Goal: Task Accomplishment & Management: Complete application form

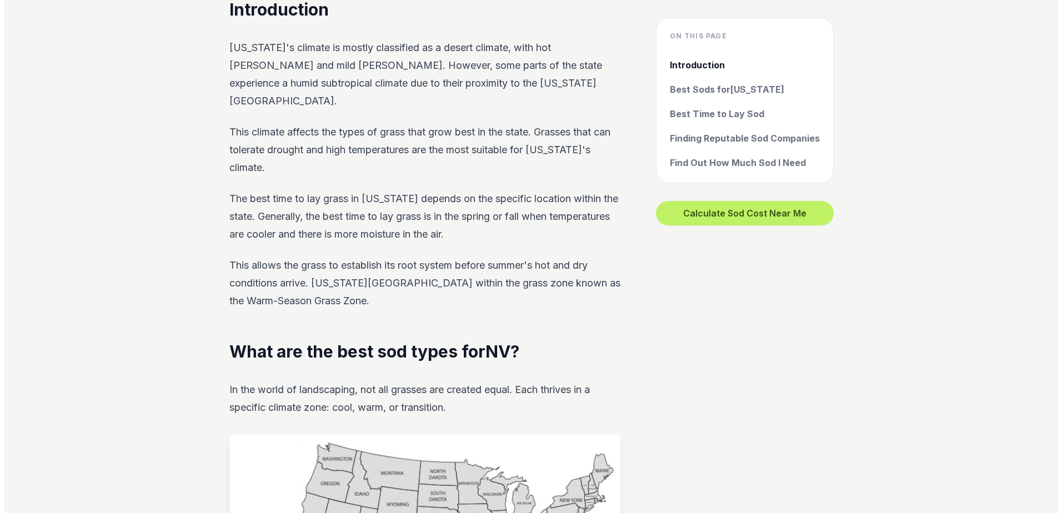
scroll to position [666, 0]
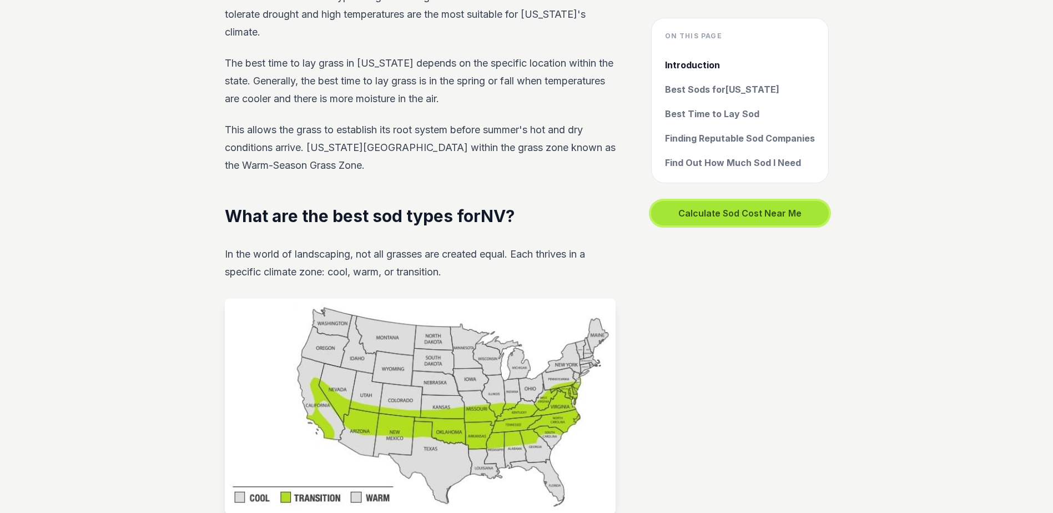
click at [734, 213] on button "Calculate Sod Cost Near Me" at bounding box center [740, 213] width 178 height 24
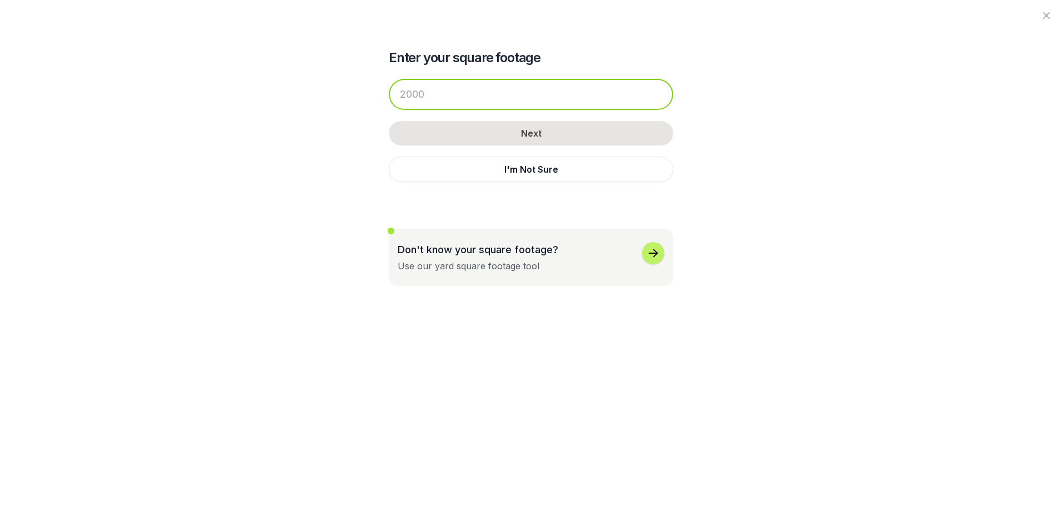
click at [484, 90] on input "number" at bounding box center [531, 94] width 284 height 31
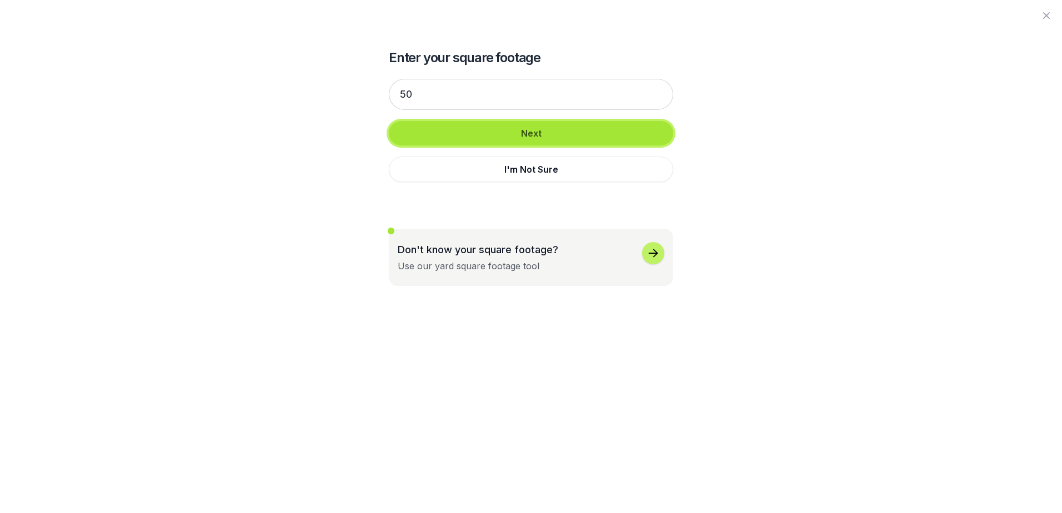
click at [493, 131] on button "Next" at bounding box center [531, 133] width 284 height 24
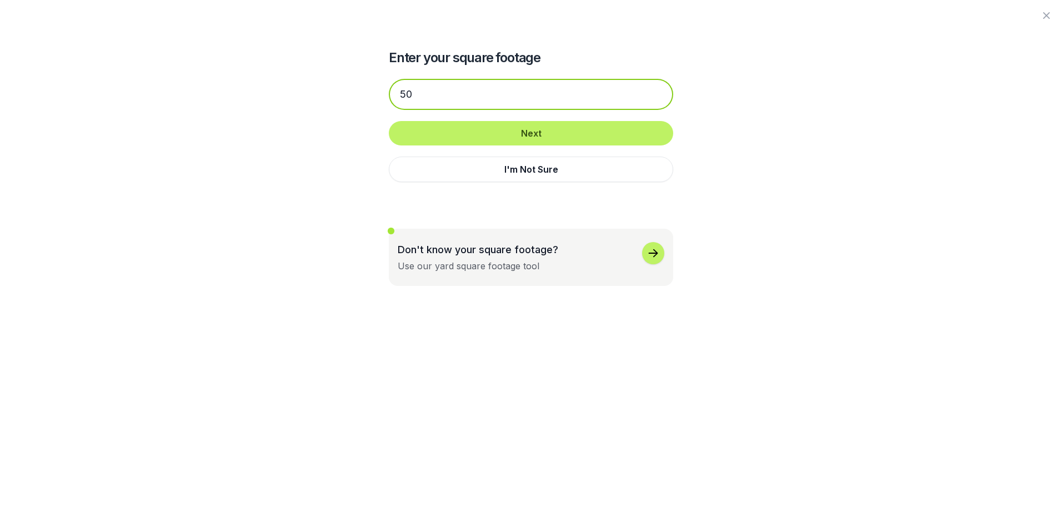
click at [400, 97] on input "50" at bounding box center [531, 94] width 284 height 31
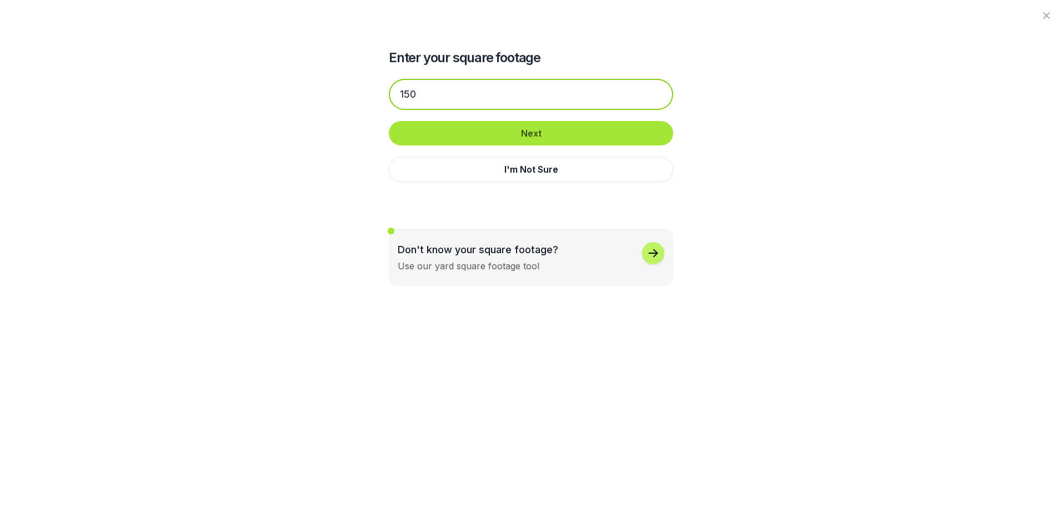
type input "150"
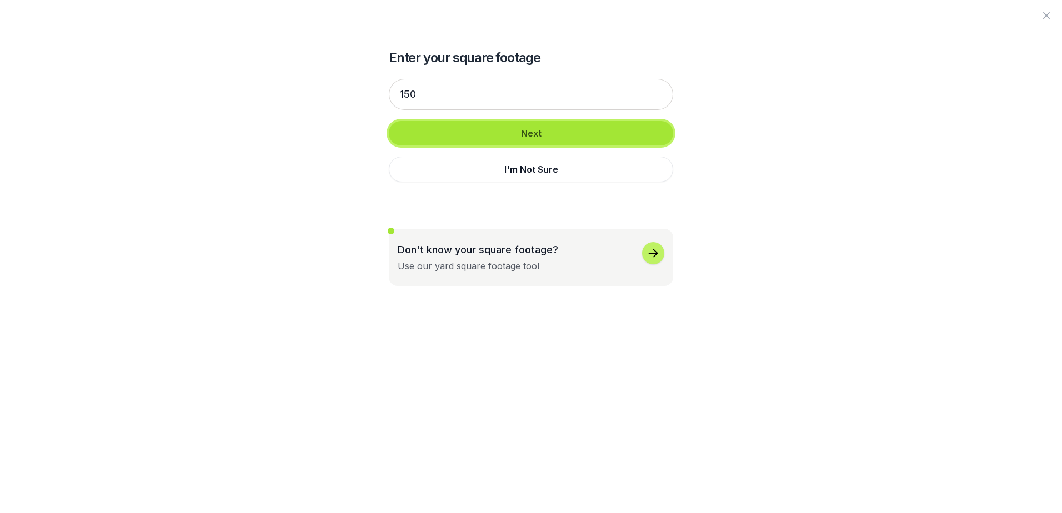
click at [528, 138] on button "Next" at bounding box center [531, 133] width 284 height 24
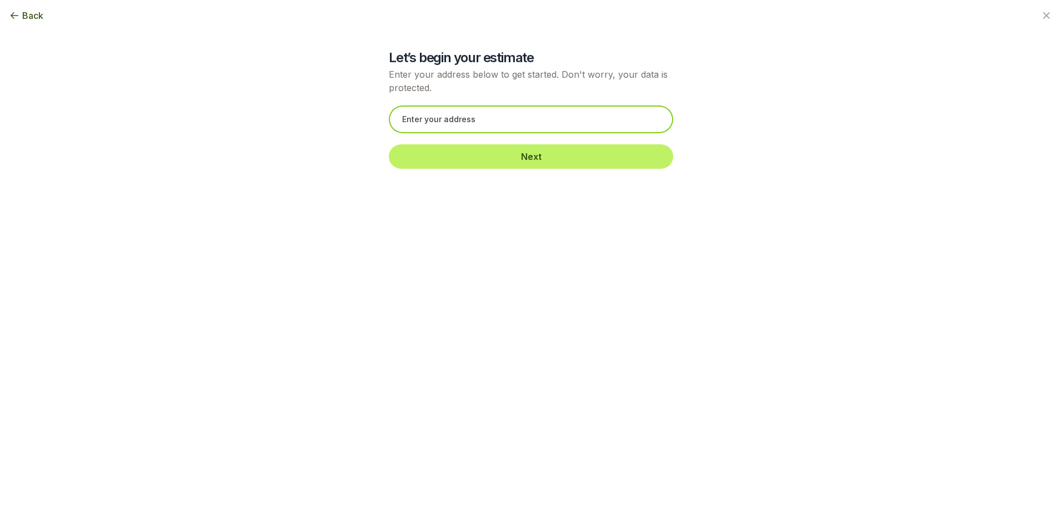
click at [502, 120] on input "text" at bounding box center [531, 120] width 284 height 28
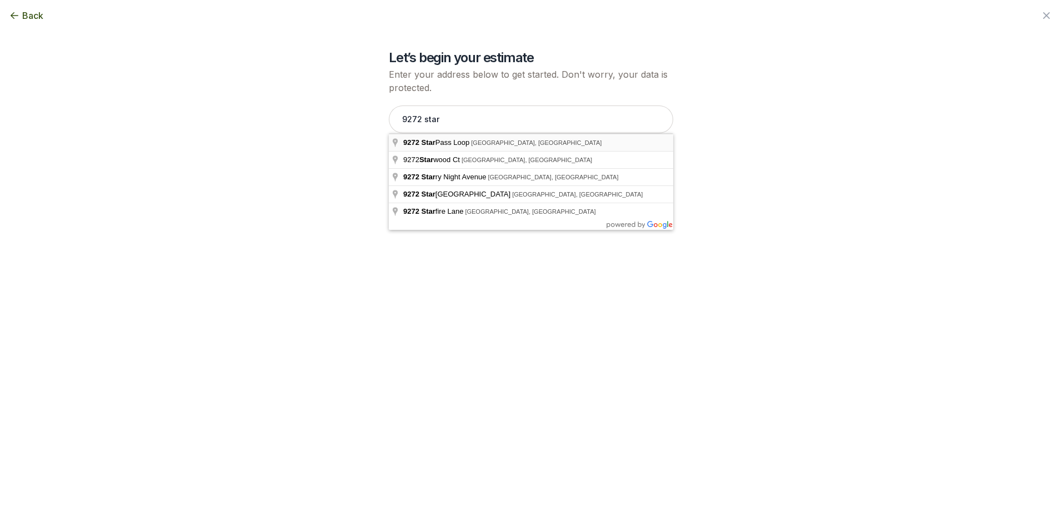
type input "[STREET_ADDRESS]"
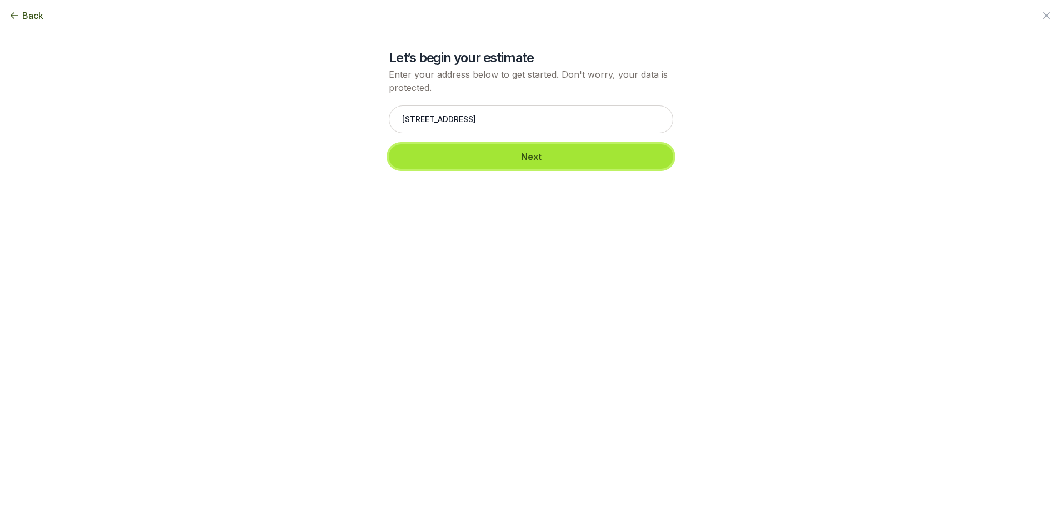
click at [523, 163] on button "Next" at bounding box center [531, 156] width 284 height 24
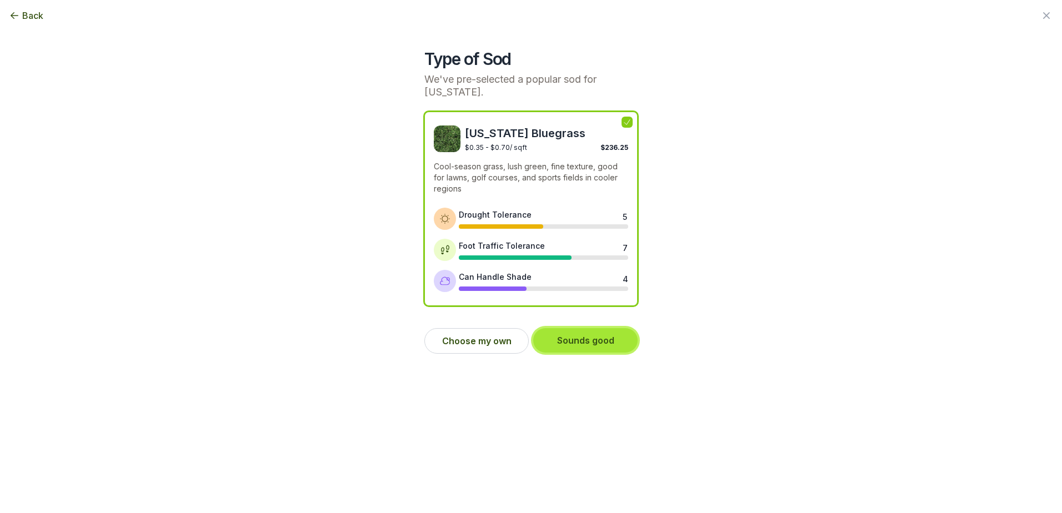
click at [581, 340] on button "Sounds good" at bounding box center [585, 340] width 104 height 24
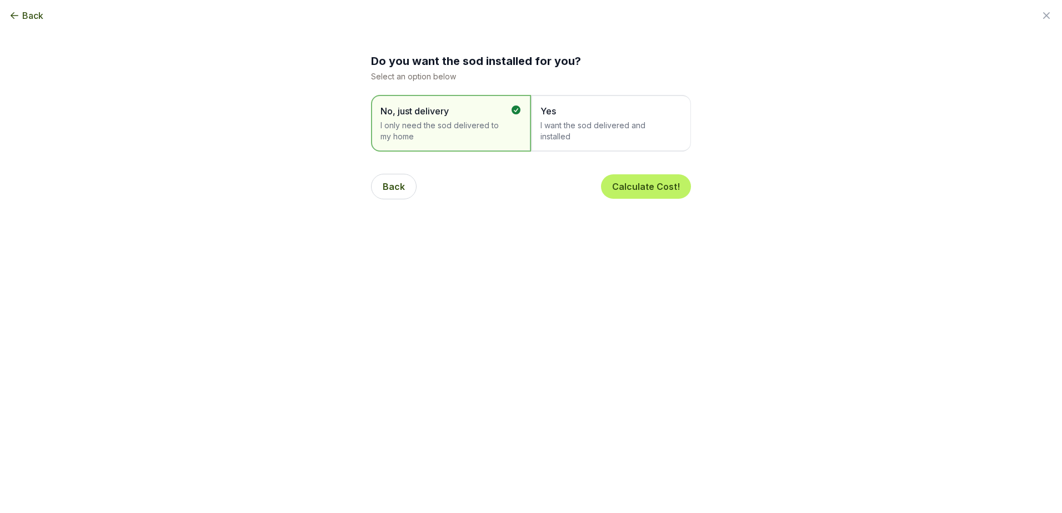
click at [580, 129] on span "I want the sod delivered and installed" at bounding box center [605, 131] width 130 height 22
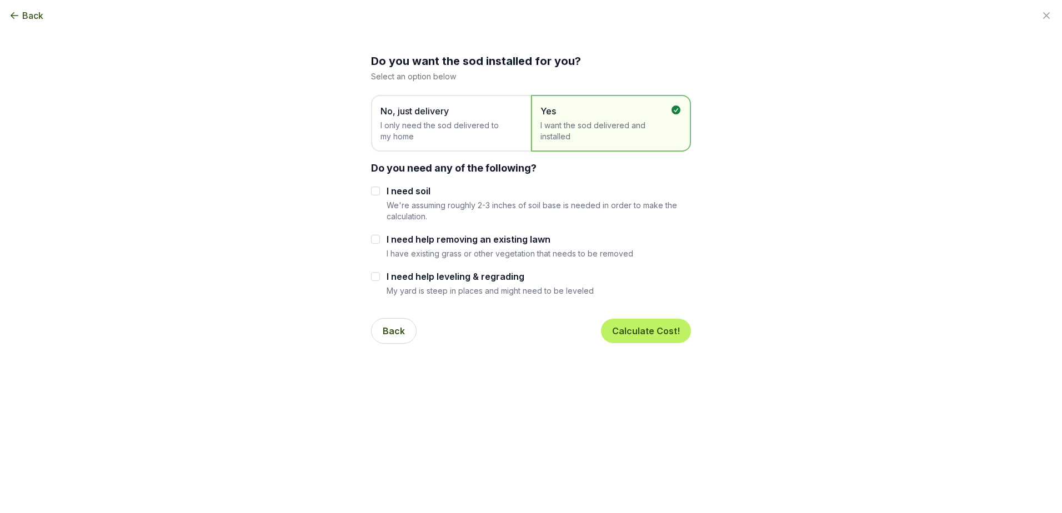
click at [370, 237] on div "Do you want the sod installed for you? Select an option below No, just delivery…" at bounding box center [531, 176] width 604 height 353
click at [378, 240] on input "I need help removing an existing lawn" at bounding box center [375, 239] width 9 height 9
checkbox input "true"
click at [379, 277] on input "I need help leveling & regrading" at bounding box center [375, 276] width 9 height 9
checkbox input "true"
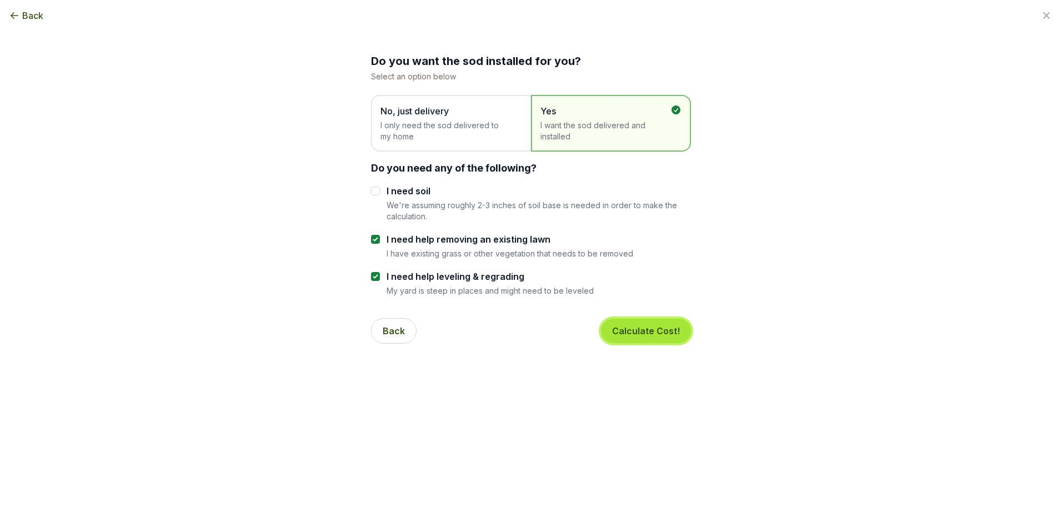
click at [651, 332] on button "Calculate Cost!" at bounding box center [646, 331] width 90 height 24
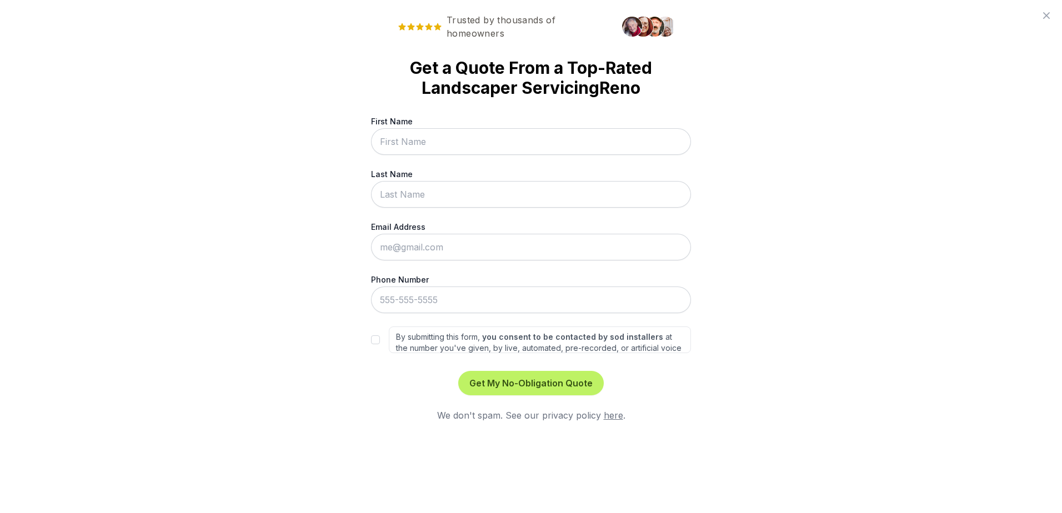
click at [456, 135] on input "First Name" at bounding box center [531, 141] width 320 height 27
type input "[PERSON_NAME]"
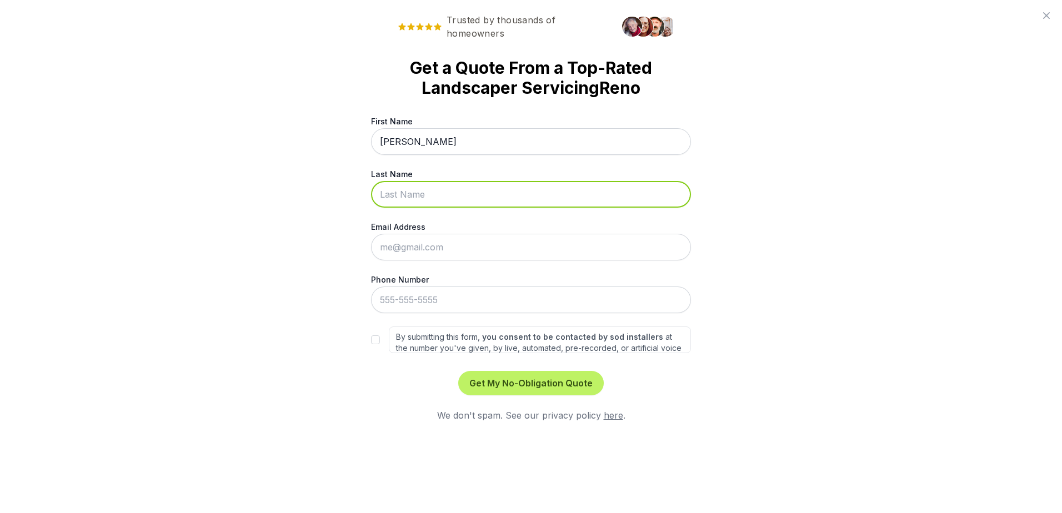
type input "[PERSON_NAME]"
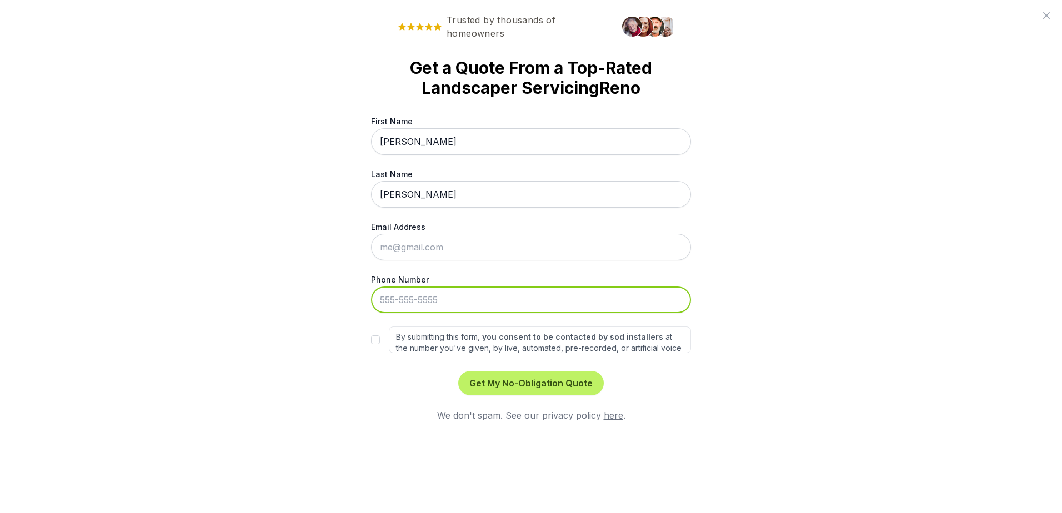
type input "[PHONE_NUMBER]"
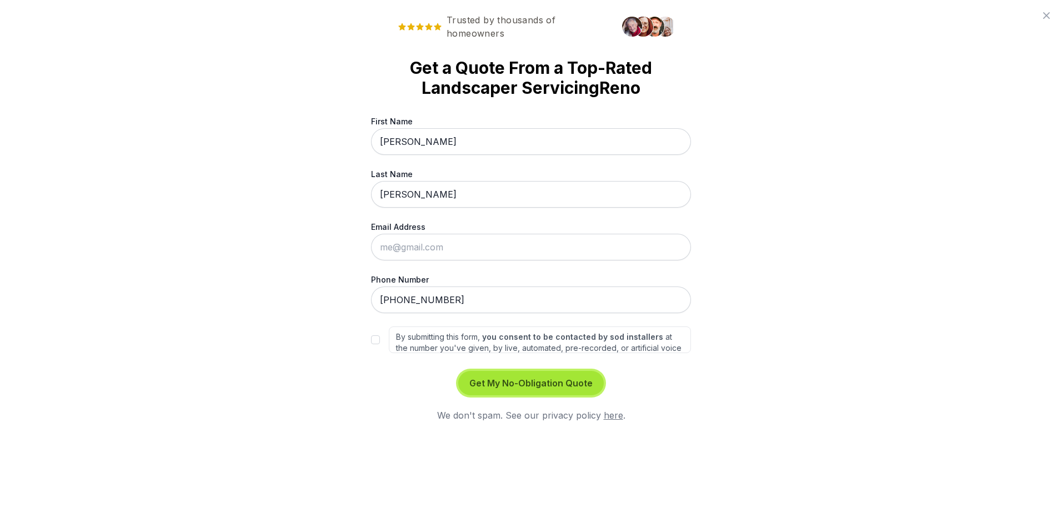
click at [551, 388] on button "Get My No-Obligation Quote" at bounding box center [530, 383] width 145 height 24
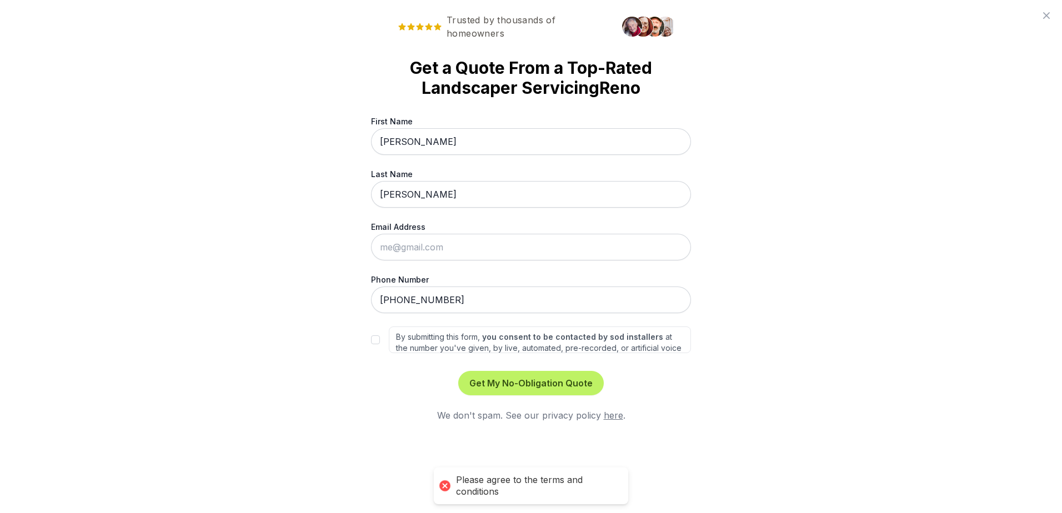
click at [612, 415] on link "here" at bounding box center [613, 415] width 19 height 11
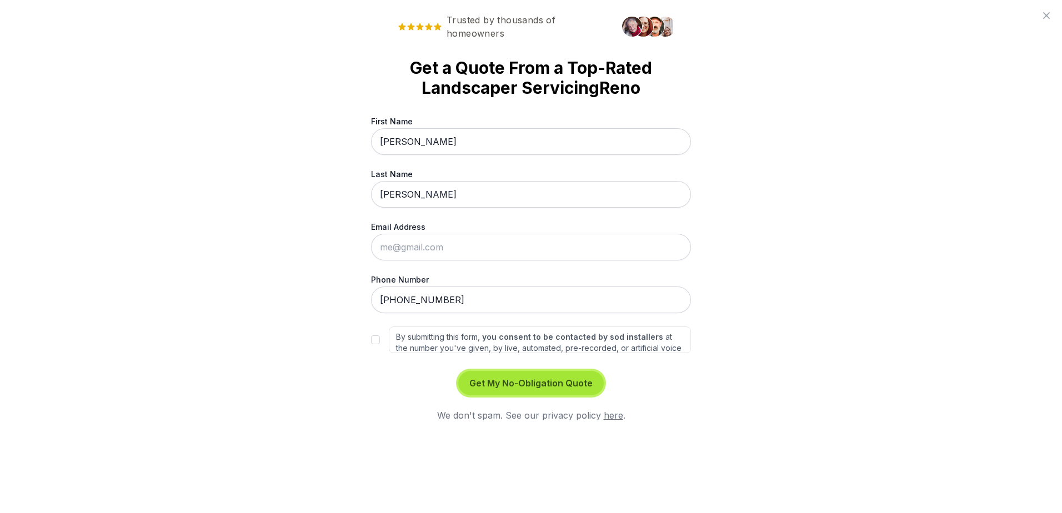
click at [519, 387] on button "Get My No-Obligation Quote" at bounding box center [530, 383] width 145 height 24
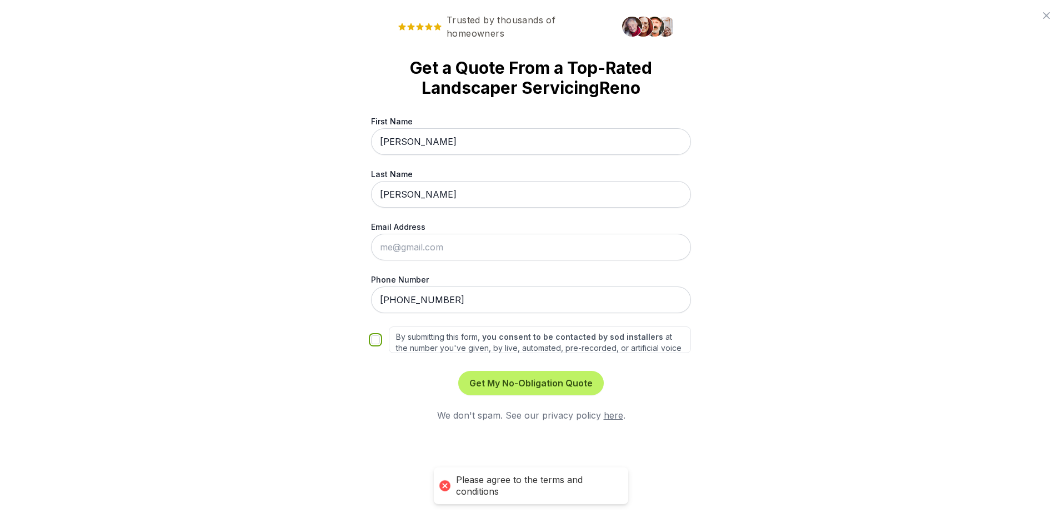
click at [374, 341] on input "By submitting this form, you consent to be contacted by sod installers at the n…" at bounding box center [375, 339] width 9 height 9
checkbox input "true"
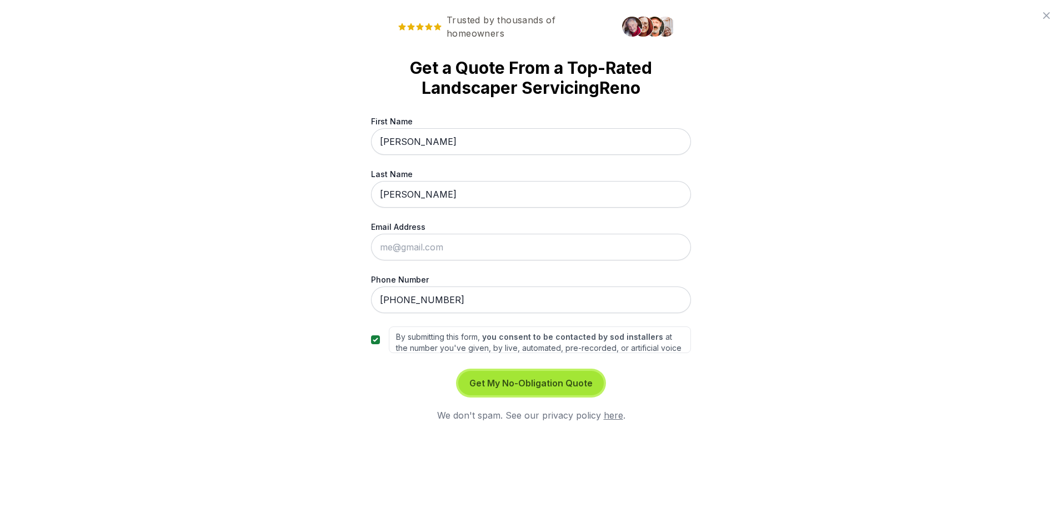
click at [494, 386] on button "Get My No-Obligation Quote" at bounding box center [530, 383] width 145 height 24
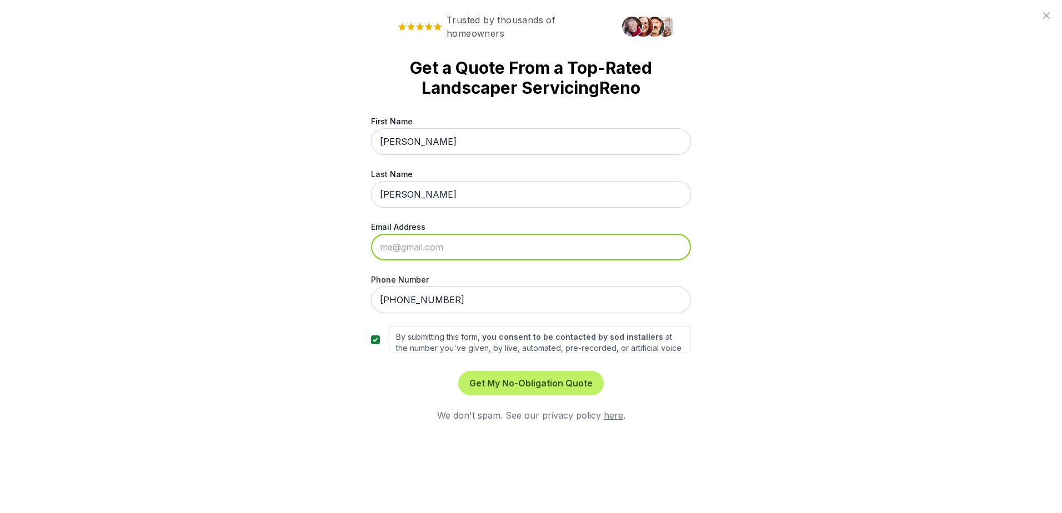
click at [436, 251] on input "Email Address" at bounding box center [531, 247] width 320 height 27
type input "[EMAIL_ADDRESS][DOMAIN_NAME]"
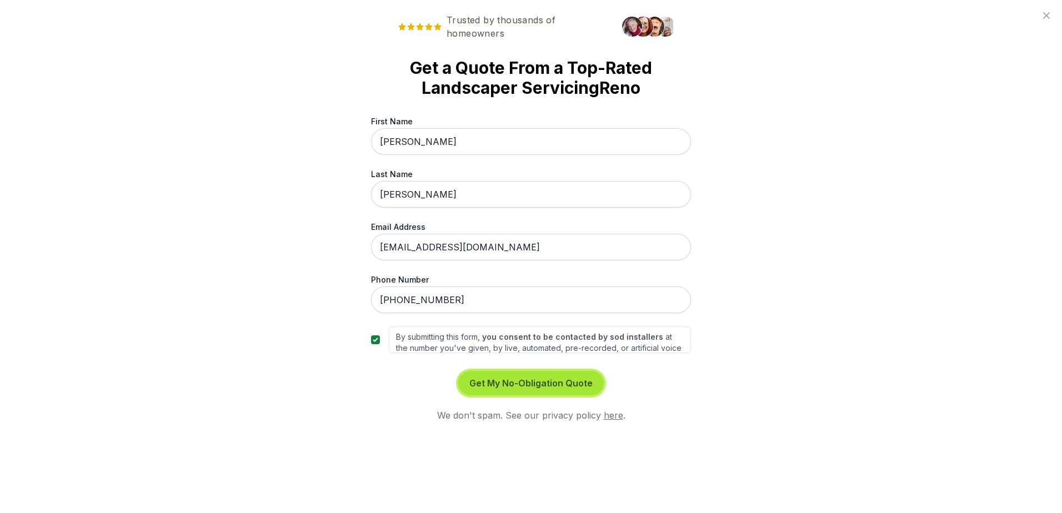
click at [504, 384] on button "Get My No-Obligation Quote" at bounding box center [530, 383] width 145 height 24
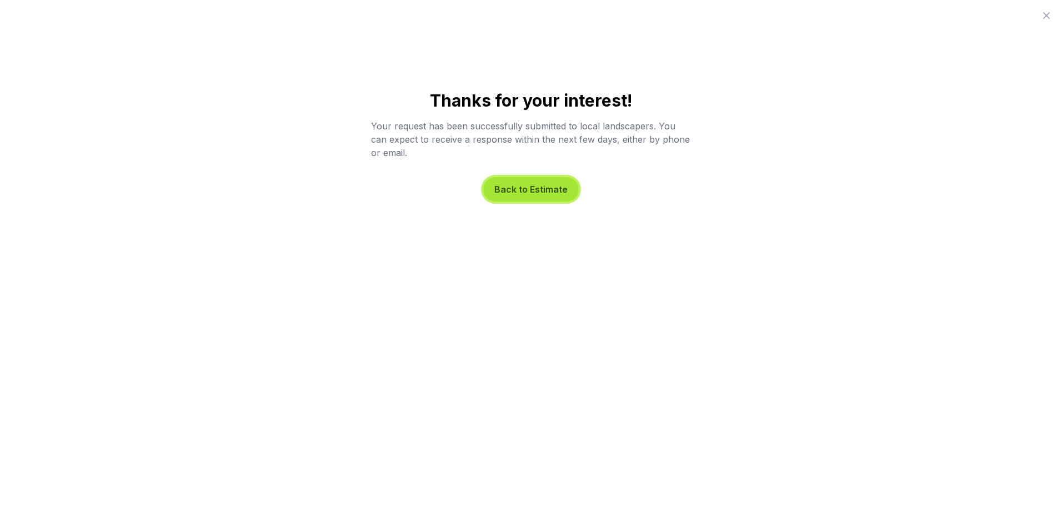
click at [523, 190] on button "Back to Estimate" at bounding box center [531, 189] width 96 height 24
